Goal: Task Accomplishment & Management: Use online tool/utility

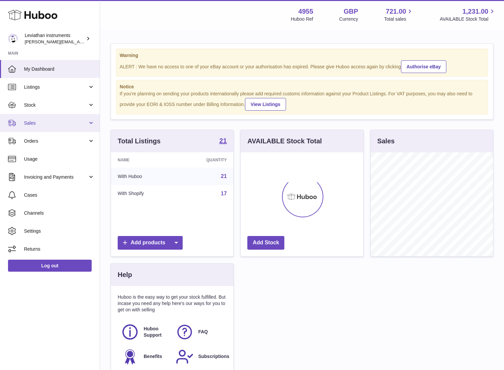
scroll to position [104, 122]
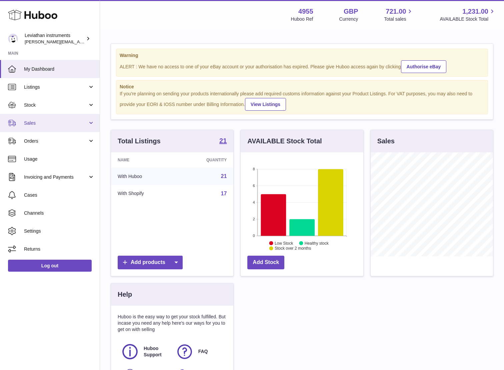
click at [45, 123] on span "Sales" at bounding box center [56, 123] width 64 height 6
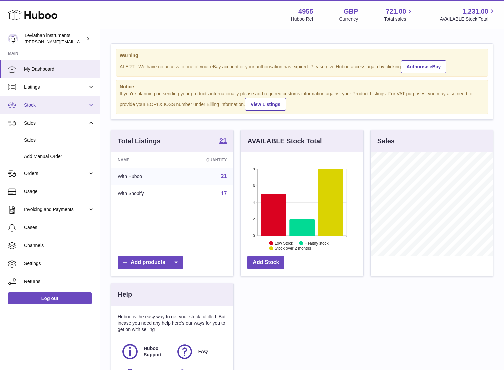
click at [38, 109] on link "Stock" at bounding box center [50, 105] width 100 height 18
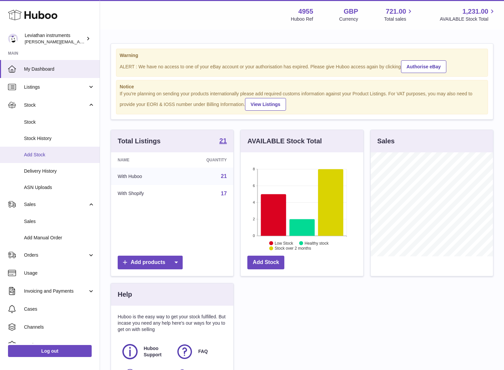
click at [43, 157] on span "Add Stock" at bounding box center [59, 155] width 71 height 6
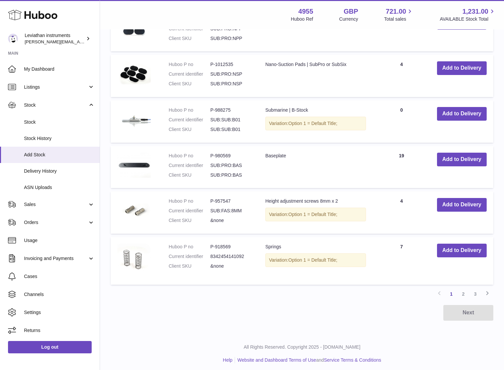
scroll to position [390, 0]
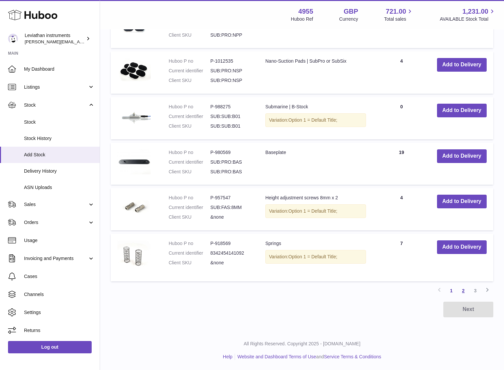
click at [464, 295] on link "2" at bounding box center [463, 291] width 12 height 12
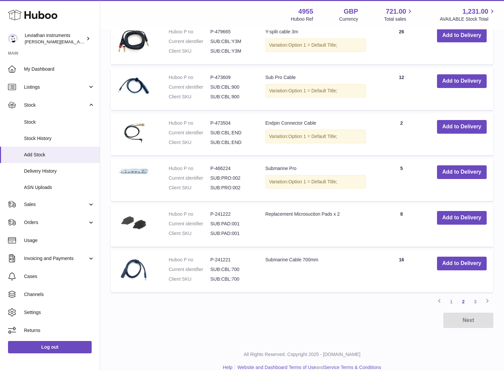
scroll to position [382, 0]
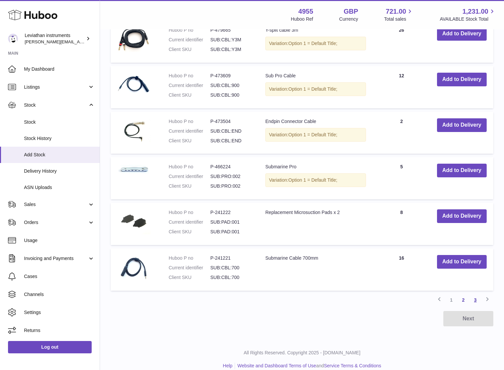
click at [472, 301] on link "3" at bounding box center [475, 300] width 12 height 12
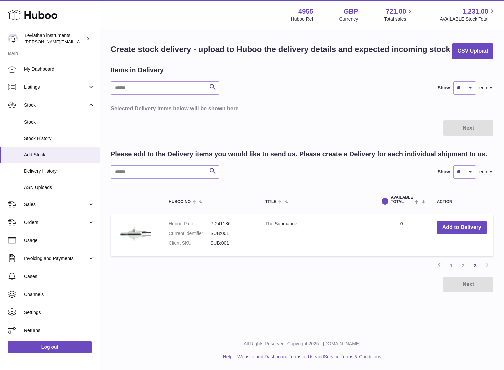
click at [294, 68] on div "Items in Delivery" at bounding box center [302, 70] width 383 height 9
click at [452, 264] on link "1" at bounding box center [451, 266] width 12 height 12
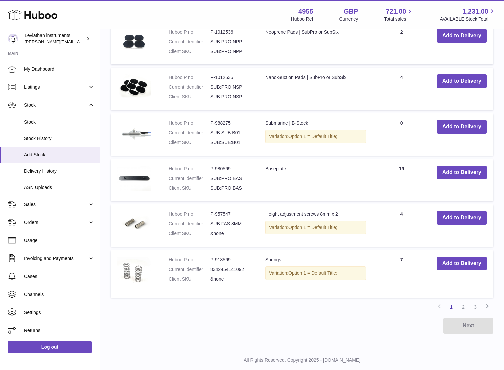
scroll to position [390, 0]
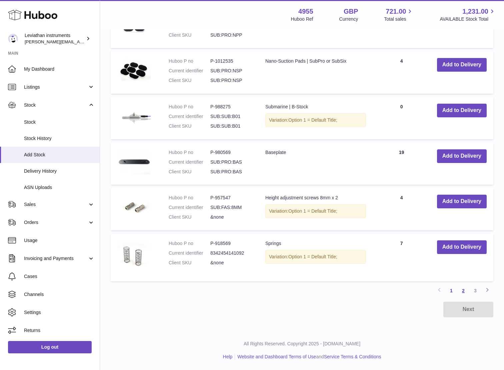
click at [461, 290] on link "2" at bounding box center [463, 291] width 12 height 12
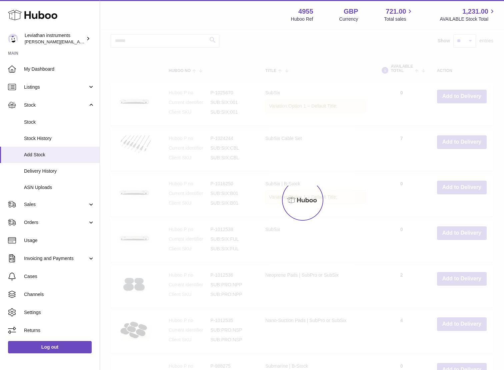
scroll to position [30, 0]
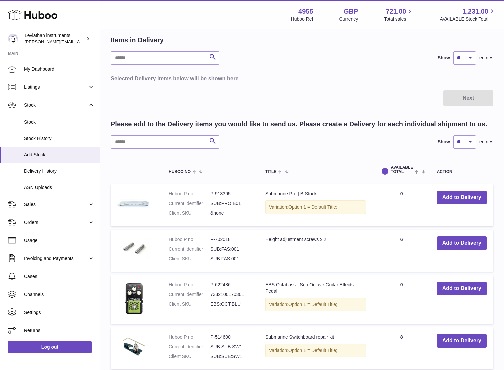
click at [299, 61] on div "Search Show ** ** ** *** entries" at bounding box center [302, 57] width 383 height 13
click at [284, 69] on div "Items in Delivery Search Show ** ** ** *** entries Selected Delivery items belo…" at bounding box center [302, 61] width 383 height 50
